Goal: Task Accomplishment & Management: Complete application form

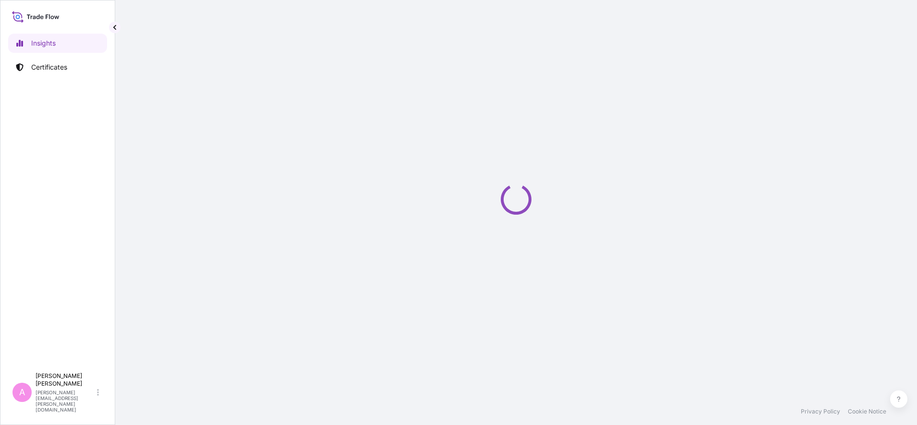
select select "2025"
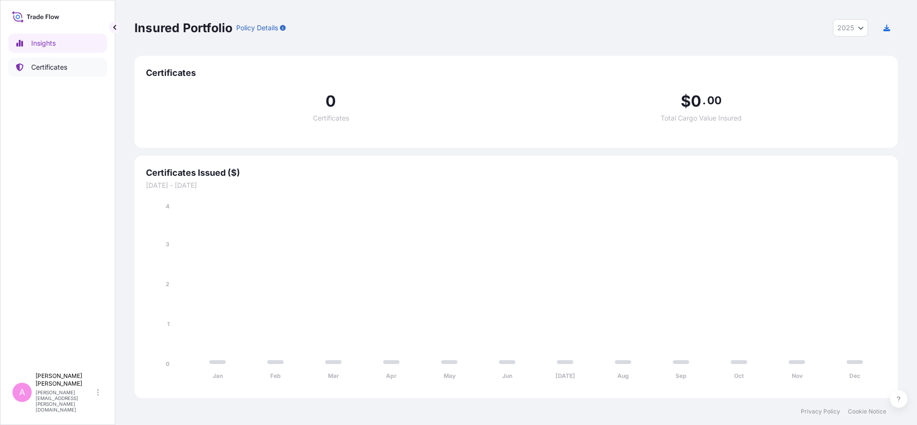
click at [43, 69] on p "Certificates" at bounding box center [49, 67] width 36 height 10
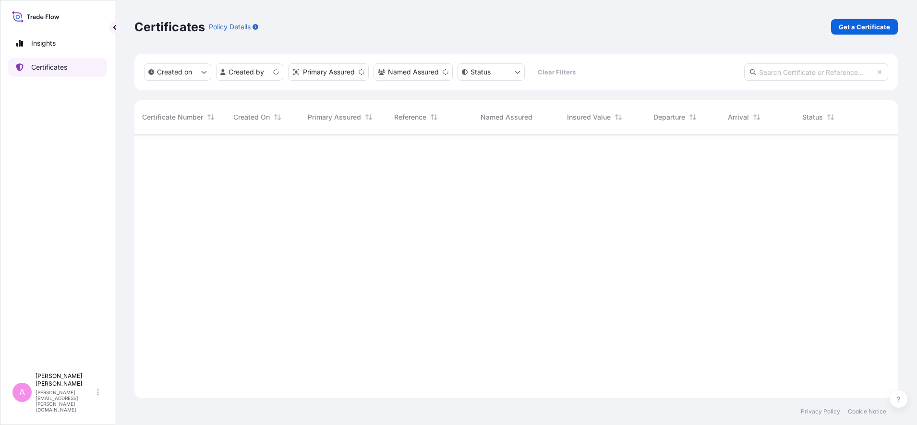
scroll to position [260, 754]
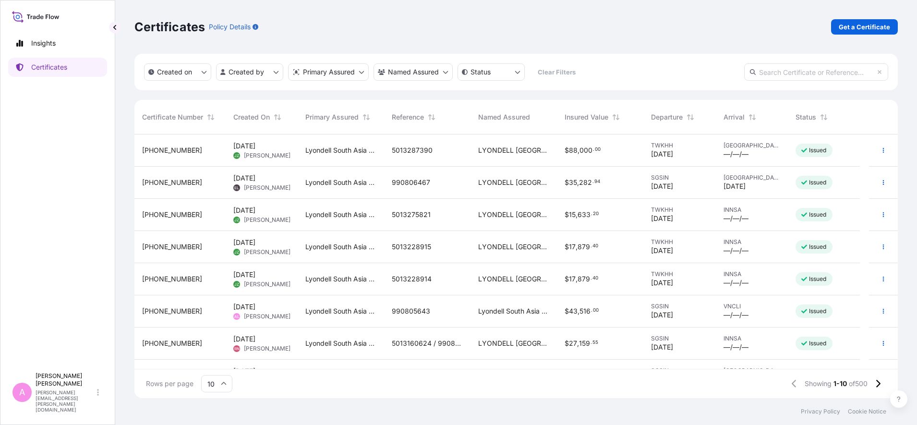
click at [774, 71] on input "text" at bounding box center [816, 71] width 144 height 17
paste input "990789324"
type input "990789324"
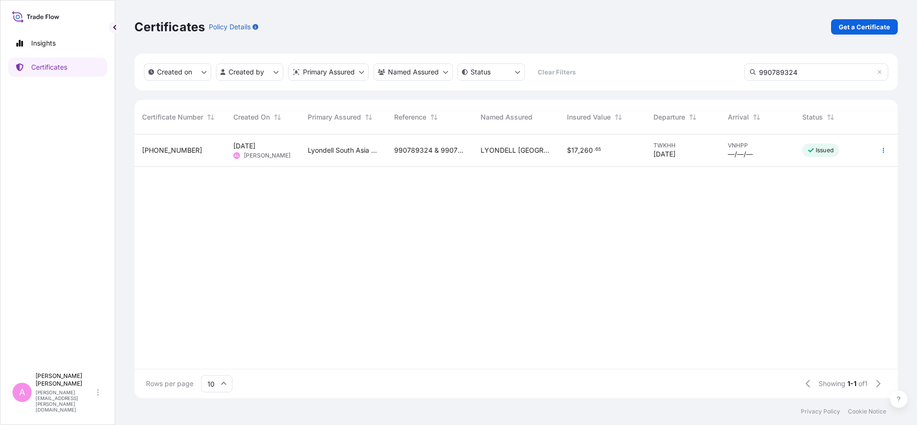
click at [277, 151] on div "[DATE] AL [PERSON_NAME]" at bounding box center [262, 150] width 59 height 18
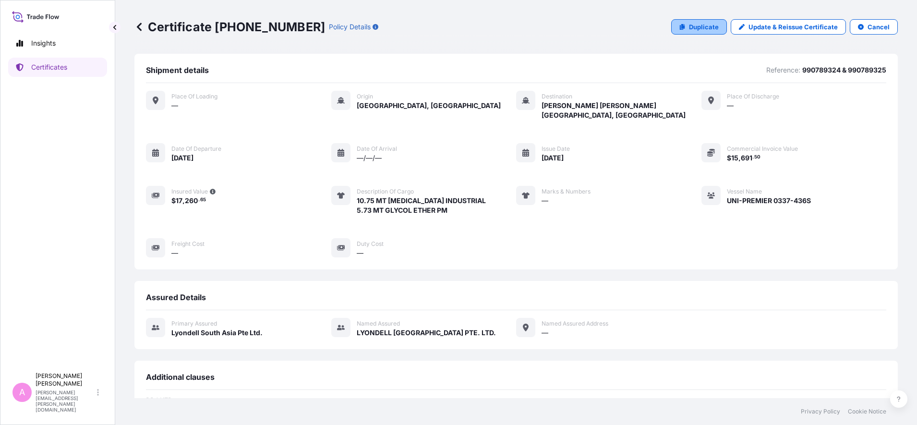
click at [692, 25] on p "Duplicate" at bounding box center [704, 27] width 30 height 10
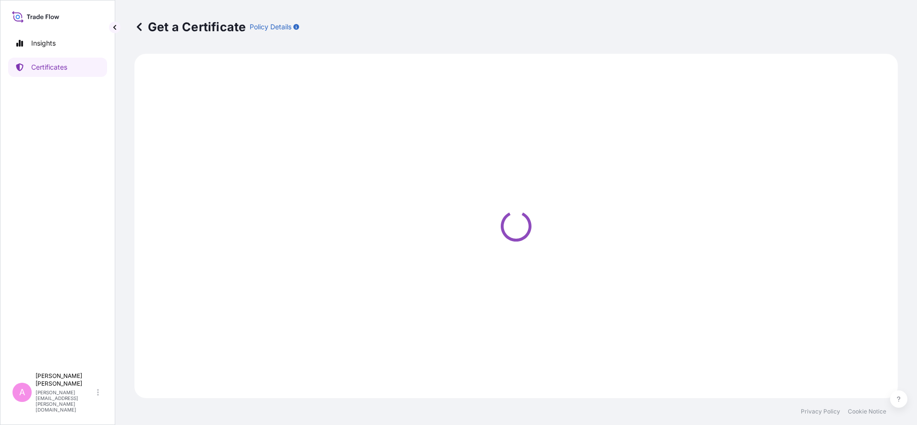
select select "Sea"
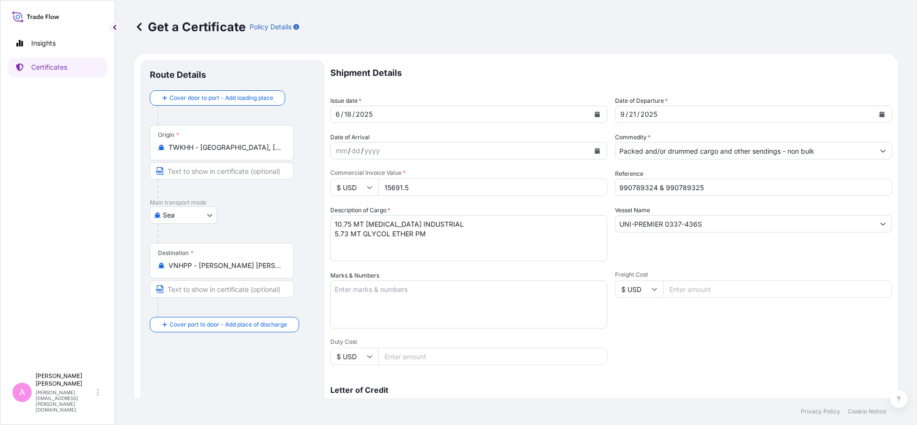
select select "32022"
click at [877, 112] on button "Calendar" at bounding box center [881, 114] width 15 height 15
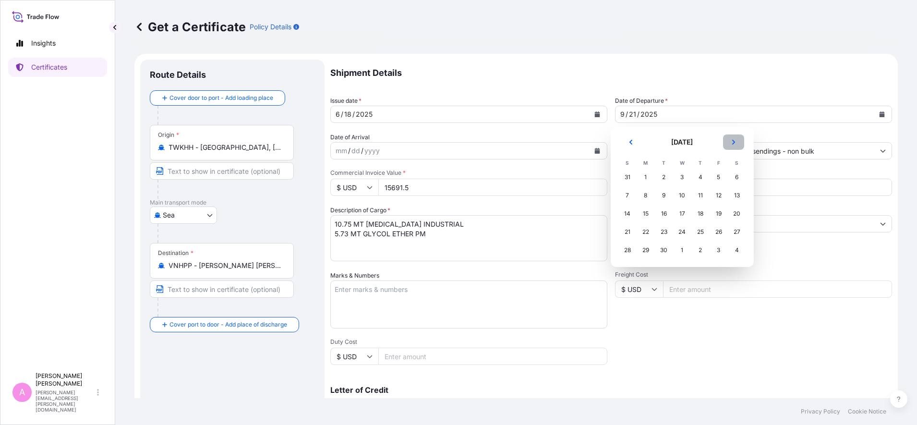
click at [734, 141] on icon "Next" at bounding box center [734, 142] width 6 height 6
click at [628, 217] on div "12" at bounding box center [627, 213] width 17 height 17
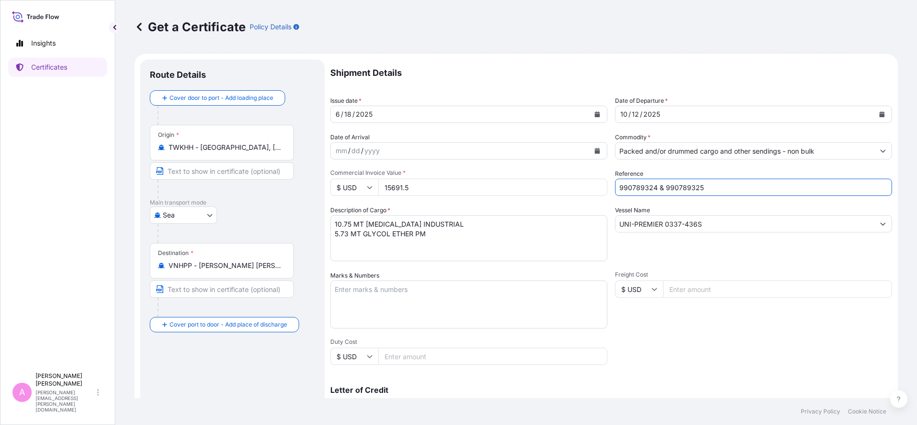
drag, startPoint x: 717, startPoint y: 189, endPoint x: 425, endPoint y: 150, distance: 294.4
click at [425, 150] on div "Shipment Details Issue date * [DATE] Date of Departure * [DATE] Date of Arrival…" at bounding box center [611, 288] width 562 height 457
paste input "80777"
type input "990807775"
drag, startPoint x: 411, startPoint y: 184, endPoint x: 148, endPoint y: 130, distance: 268.5
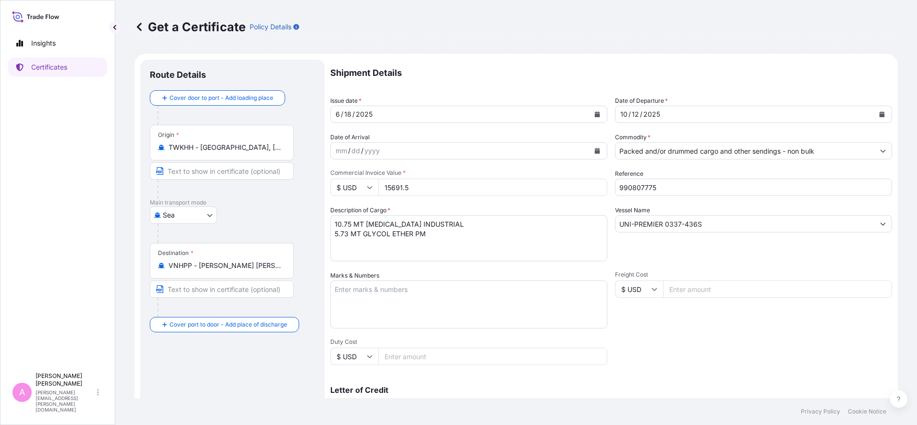
click at [166, 135] on form "Route Details Cover door to port - Add loading place Place of loading Road / In…" at bounding box center [515, 302] width 763 height 496
type input "15480"
drag, startPoint x: 403, startPoint y: 234, endPoint x: 299, endPoint y: 230, distance: 104.2
click at [299, 230] on form "Route Details Cover door to port - Add loading place Place of loading Road / In…" at bounding box center [515, 302] width 763 height 496
drag, startPoint x: 352, startPoint y: 225, endPoint x: 228, endPoint y: 198, distance: 126.2
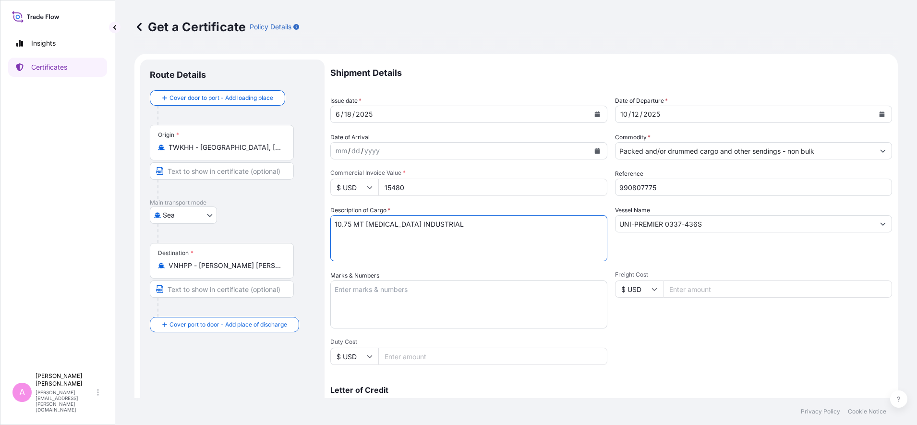
click at [237, 206] on form "Route Details Cover door to port - Add loading place Place of loading Road / In…" at bounding box center [515, 302] width 763 height 496
type textarea "17.20 MT [MEDICAL_DATA] INDUSTRIAL"
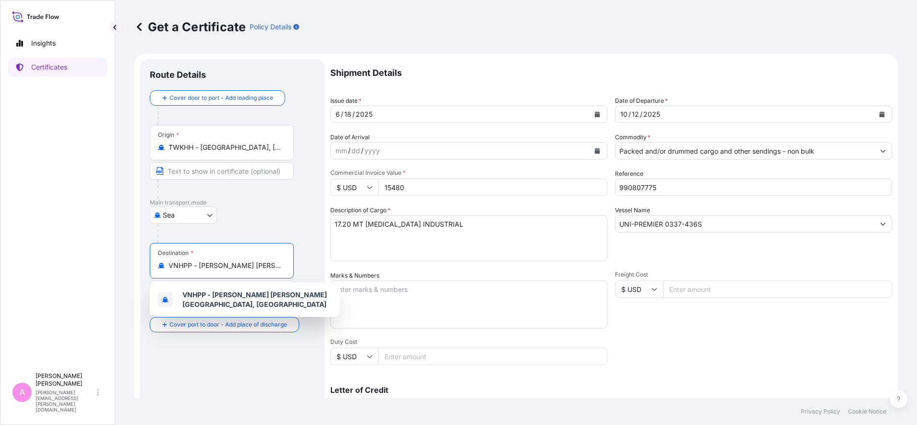
click at [227, 264] on input "VNHPP - [PERSON_NAME] [PERSON_NAME][GEOGRAPHIC_DATA], [GEOGRAPHIC_DATA]" at bounding box center [224, 266] width 113 height 10
drag, startPoint x: 168, startPoint y: 264, endPoint x: 361, endPoint y: 267, distance: 193.0
click at [361, 268] on form "Route Details Cover door to port - Add loading place Place of loading Road / In…" at bounding box center [515, 302] width 763 height 496
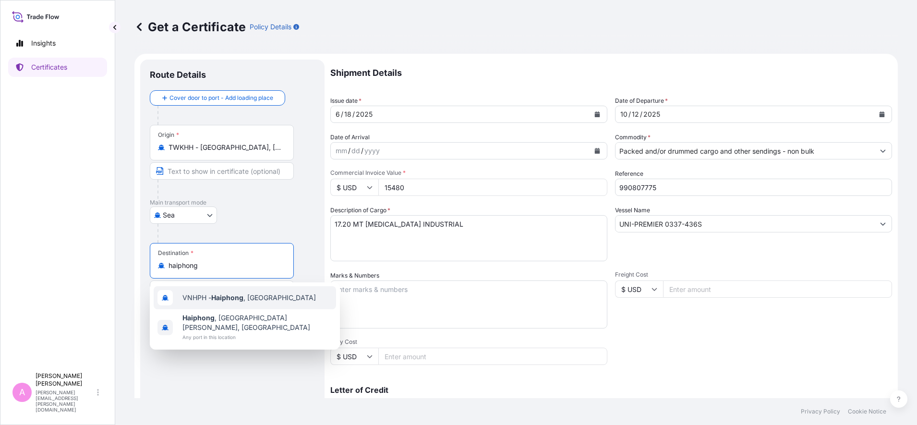
click at [265, 300] on span "VNHPH - Haiphong , [GEOGRAPHIC_DATA]" at bounding box center [248, 298] width 133 height 10
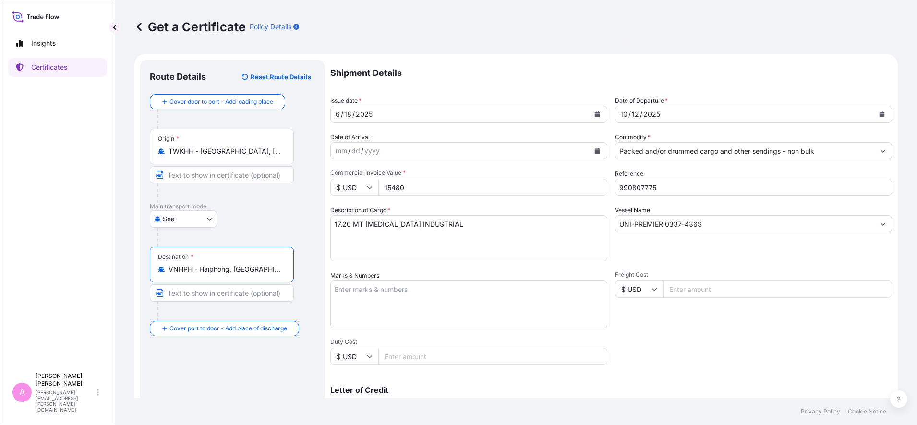
type input "VNHPH - Haiphong, [GEOGRAPHIC_DATA]"
click at [712, 223] on input "UNI-PREMIER 0337-436S" at bounding box center [744, 223] width 259 height 17
drag, startPoint x: 724, startPoint y: 225, endPoint x: 553, endPoint y: 221, distance: 171.4
click at [553, 221] on div "Shipment Details Issue date * [DATE] Date of Departure * [DATE] Date of Arrival…" at bounding box center [611, 288] width 562 height 457
paste input "EVER CLEVER/ 0121-079"
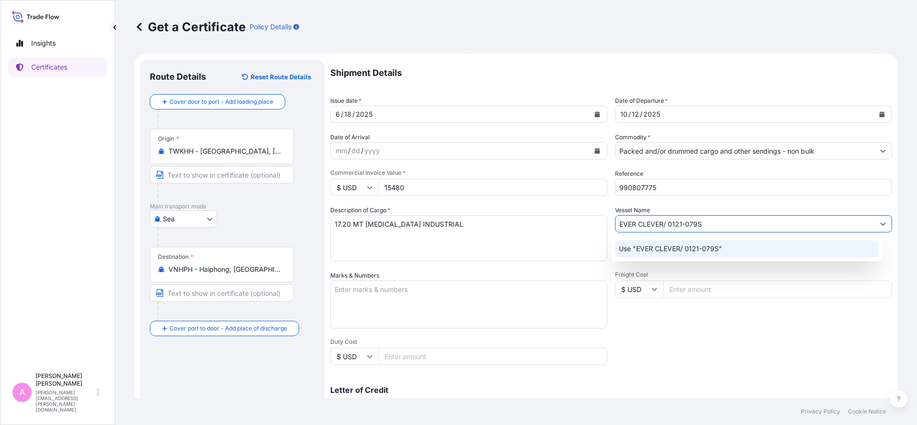
type input "EVER CLEVER/ 0121-079S"
click at [797, 358] on div "Shipment Details Issue date * [DATE] Date of Departure * [DATE] Date of Arrival…" at bounding box center [611, 288] width 562 height 457
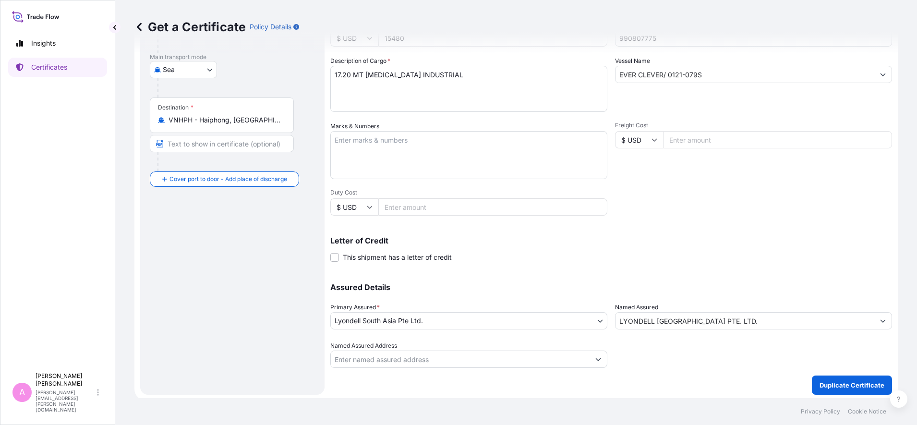
scroll to position [152, 0]
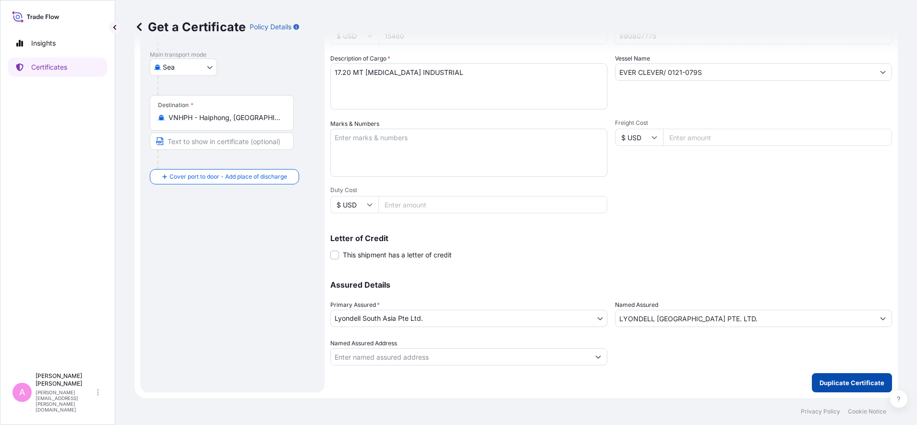
click at [846, 388] on button "Duplicate Certificate" at bounding box center [852, 382] width 80 height 19
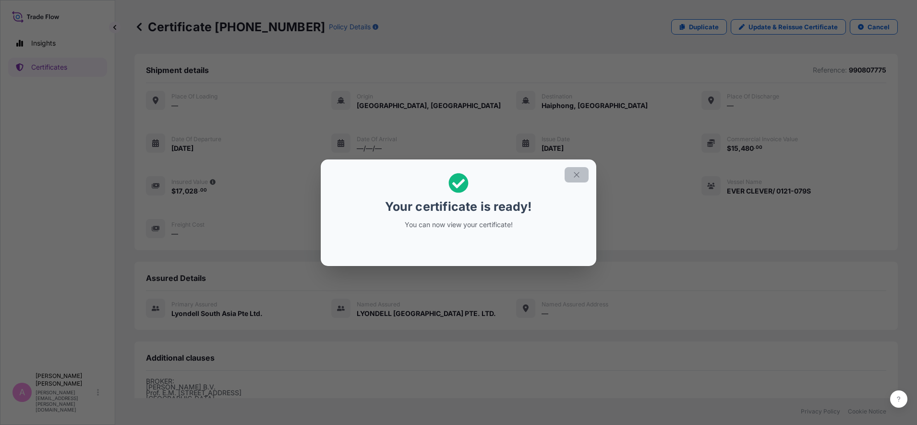
click at [577, 173] on icon "button" at bounding box center [576, 174] width 9 height 9
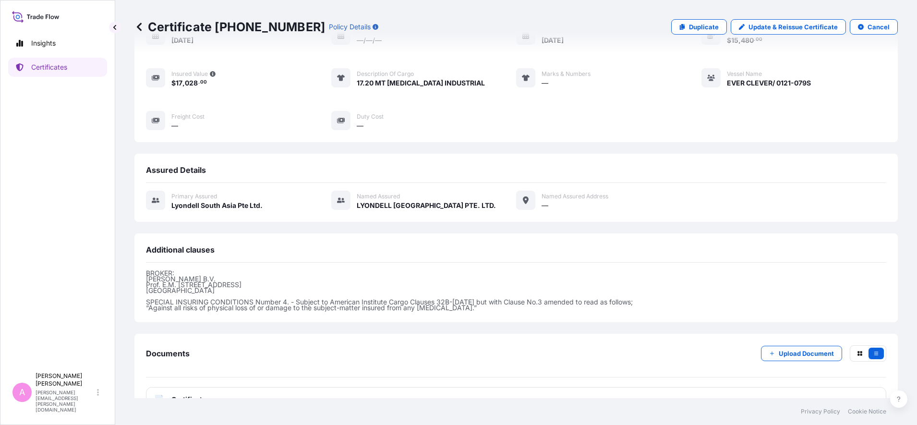
scroll to position [133, 0]
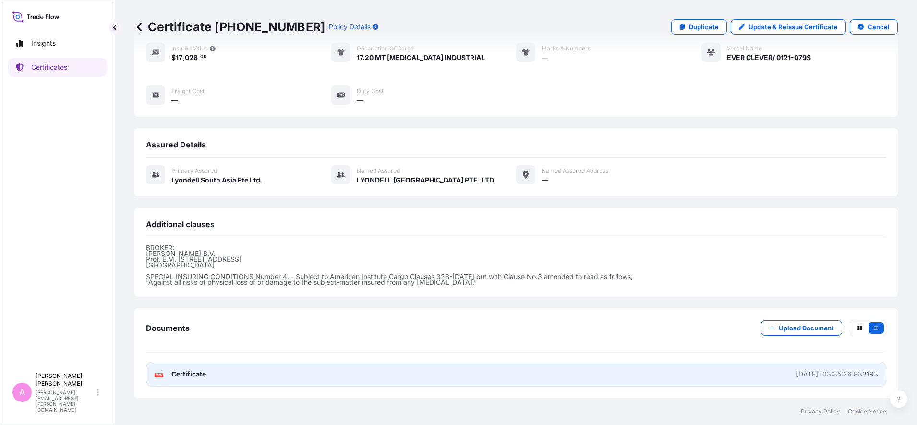
click at [156, 373] on rect at bounding box center [159, 375] width 9 height 4
